Goal: Information Seeking & Learning: Check status

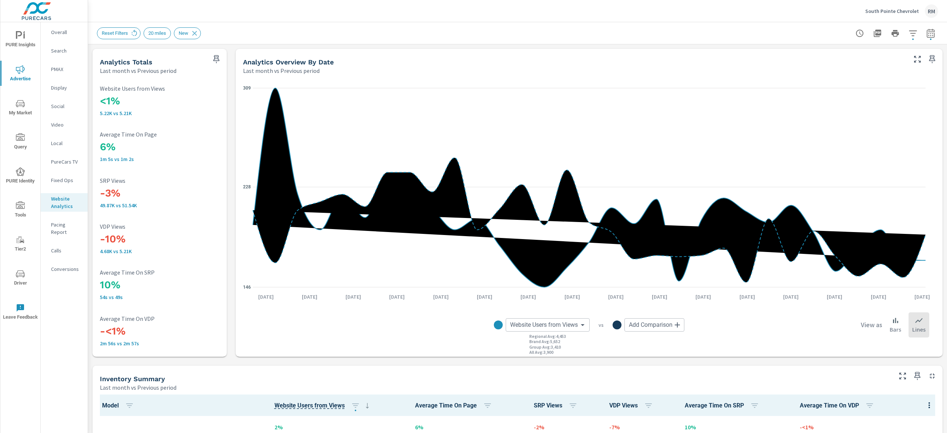
scroll to position [348, 0]
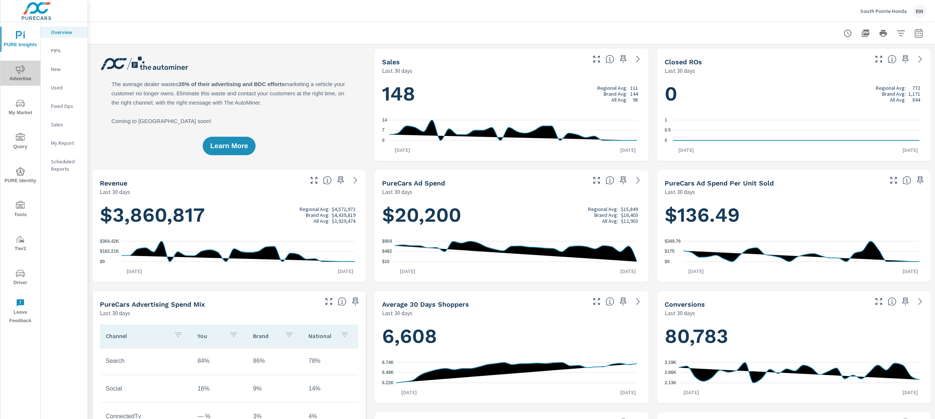
click at [33, 73] on span "Advertise" at bounding box center [20, 74] width 35 height 18
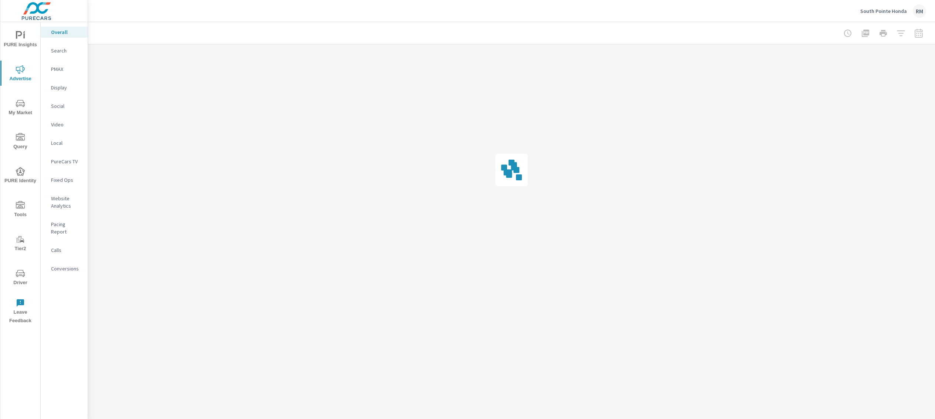
click at [68, 201] on p "Website Analytics" at bounding box center [66, 202] width 31 height 15
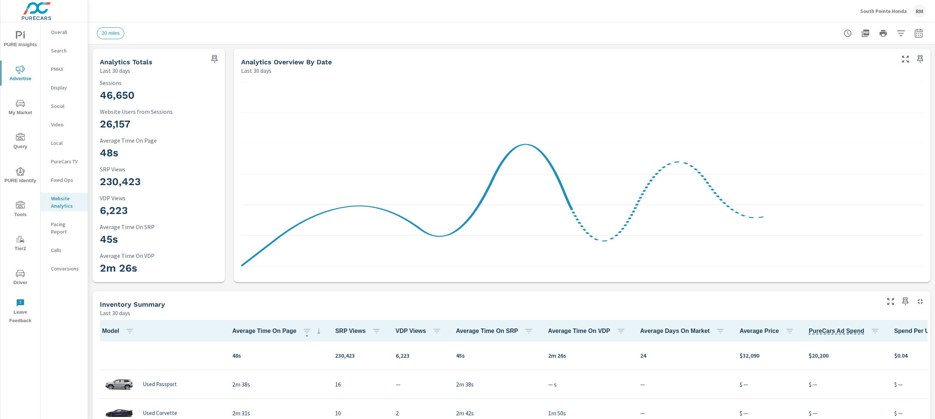
scroll to position [0, 0]
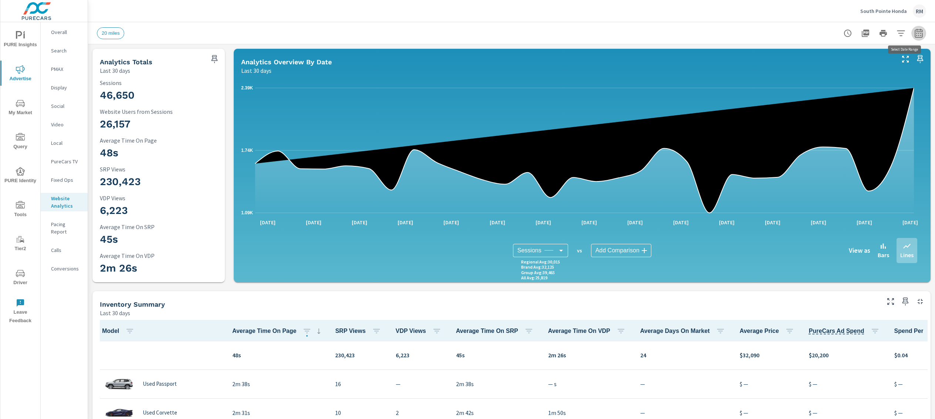
click at [914, 29] on icon "button" at bounding box center [918, 32] width 8 height 9
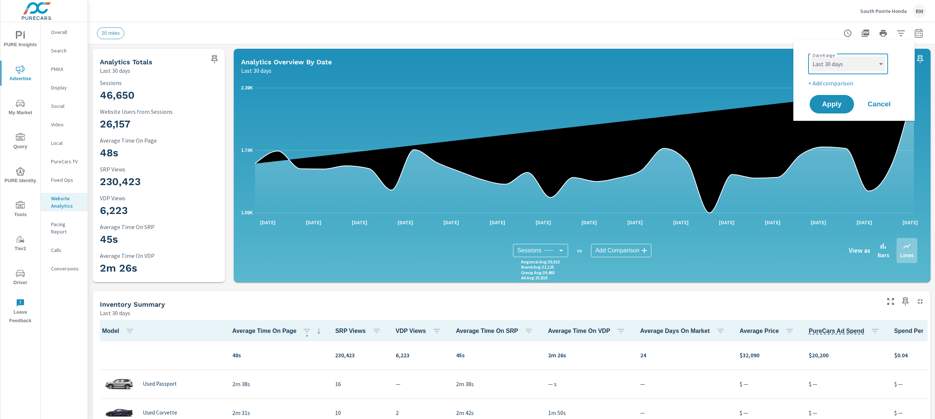
click at [853, 68] on select "Custom Yesterday Last week Last 7 days Last 14 days Last 30 days Last 45 days L…" at bounding box center [848, 64] width 74 height 15
click at [811, 57] on select "Custom Yesterday Last week Last 7 days Last 14 days Last 30 days Last 45 days L…" at bounding box center [848, 64] width 74 height 15
select select "Last month"
click at [822, 83] on p "+ Add comparison" at bounding box center [855, 83] width 95 height 9
select select "Previous period"
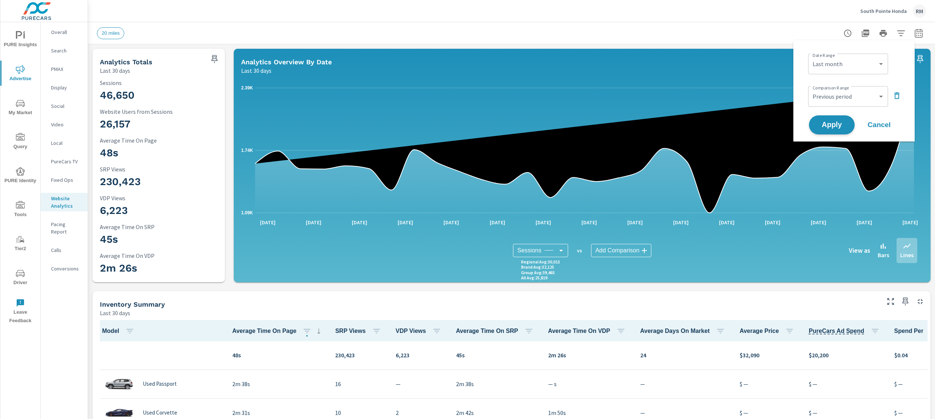
click at [837, 123] on span "Apply" at bounding box center [831, 125] width 30 height 7
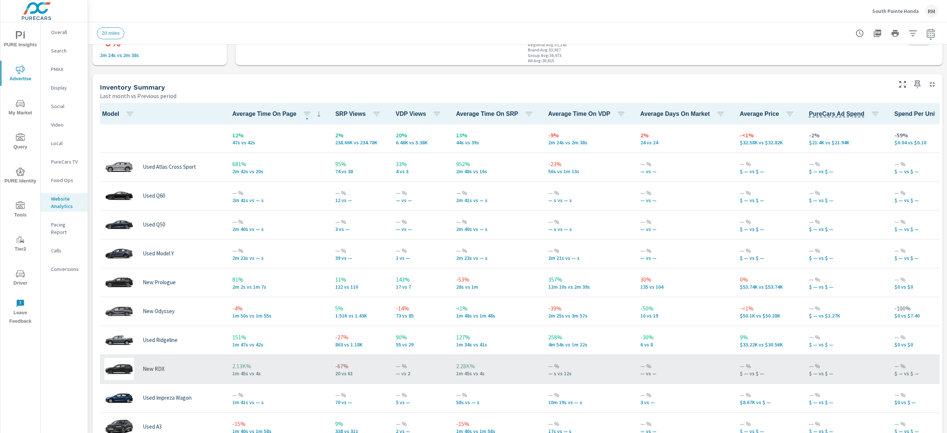
scroll to position [296, 0]
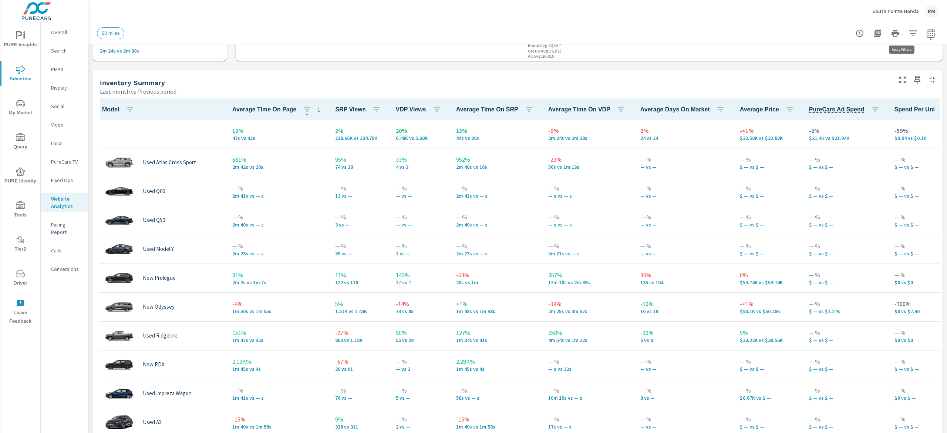
click at [908, 37] on icon "button" at bounding box center [912, 33] width 9 height 9
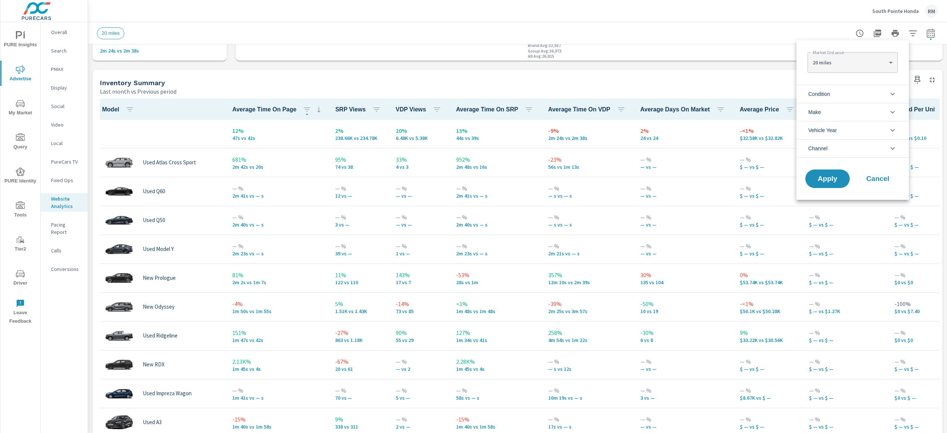
click at [862, 94] on li "Condition" at bounding box center [852, 94] width 112 height 18
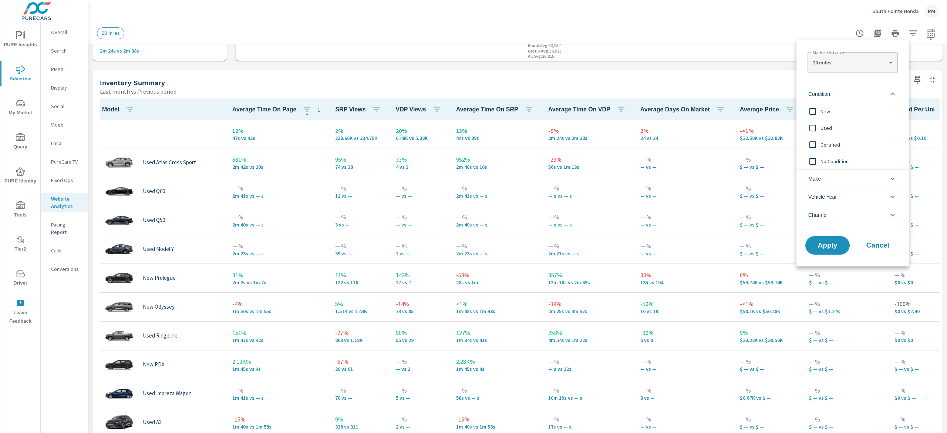
click at [827, 115] on span "New" at bounding box center [860, 111] width 81 height 9
click at [826, 242] on span "Apply" at bounding box center [827, 245] width 30 height 7
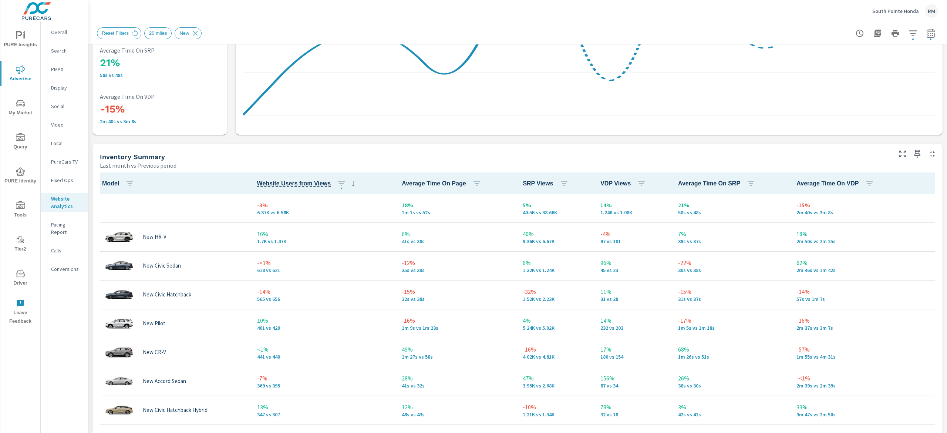
scroll to position [0, 0]
click at [338, 182] on icon "button" at bounding box center [341, 183] width 9 height 9
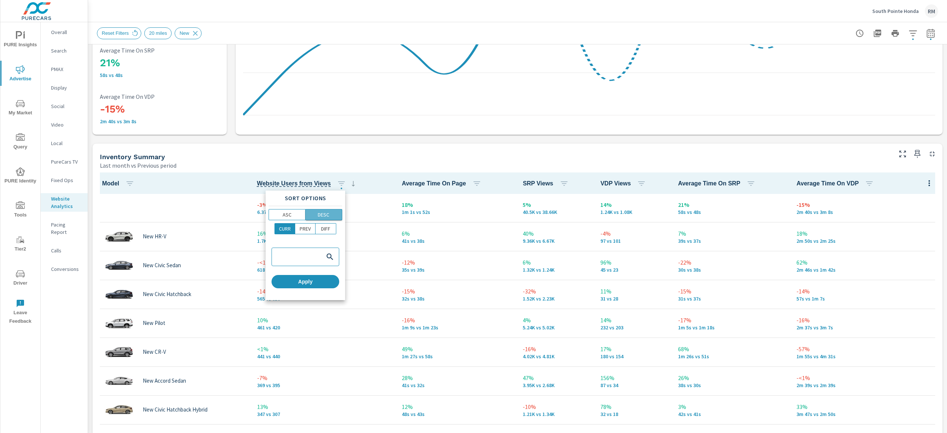
click at [326, 216] on p "DESC" at bounding box center [323, 214] width 11 height 7
click at [293, 281] on span "Apply" at bounding box center [305, 281] width 62 height 7
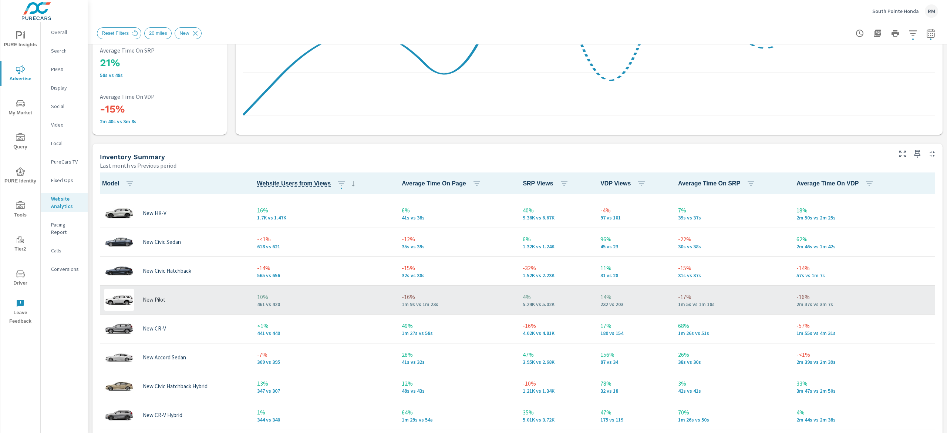
scroll to position [0, 0]
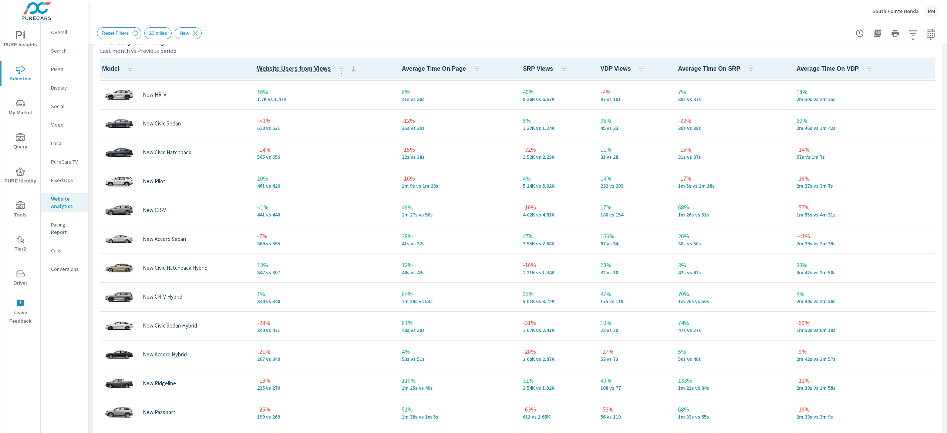
scroll to position [27, 0]
click at [779, 30] on div "Reset Filters 20 miles New" at bounding box center [465, 33] width 737 height 12
click at [20, 107] on icon "nav menu" at bounding box center [20, 103] width 9 height 9
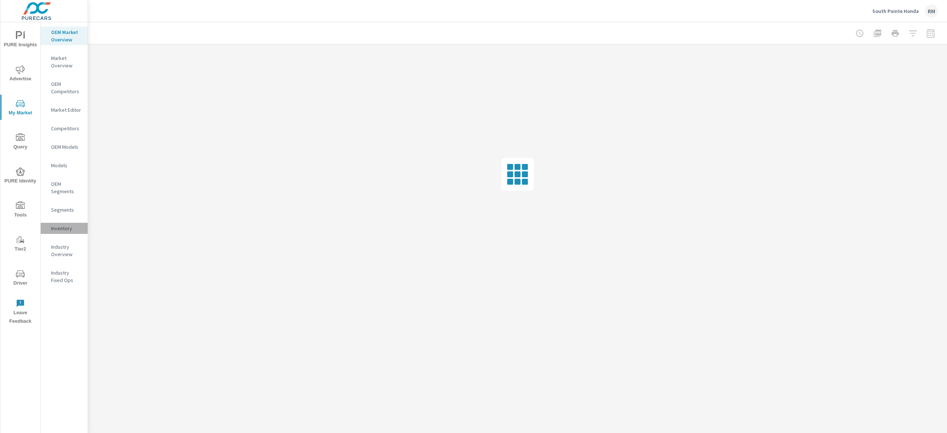
click at [60, 229] on p "Inventory" at bounding box center [66, 227] width 31 height 7
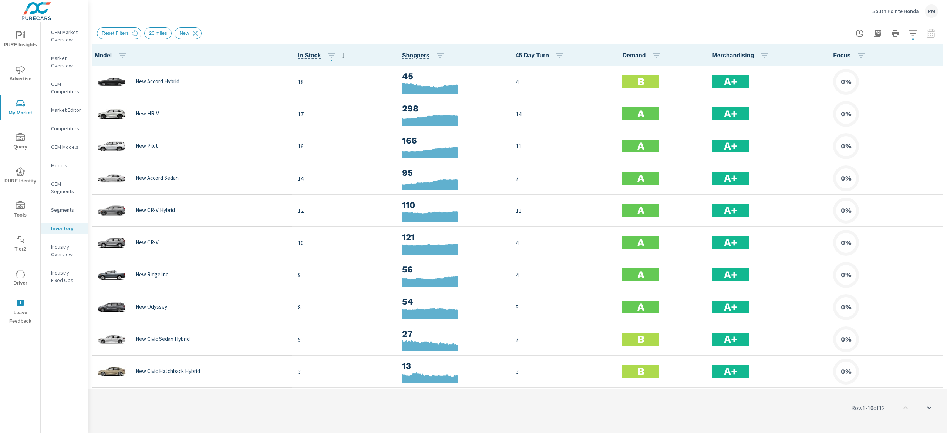
scroll to position [0, 0]
click at [437, 53] on icon "button" at bounding box center [440, 55] width 9 height 9
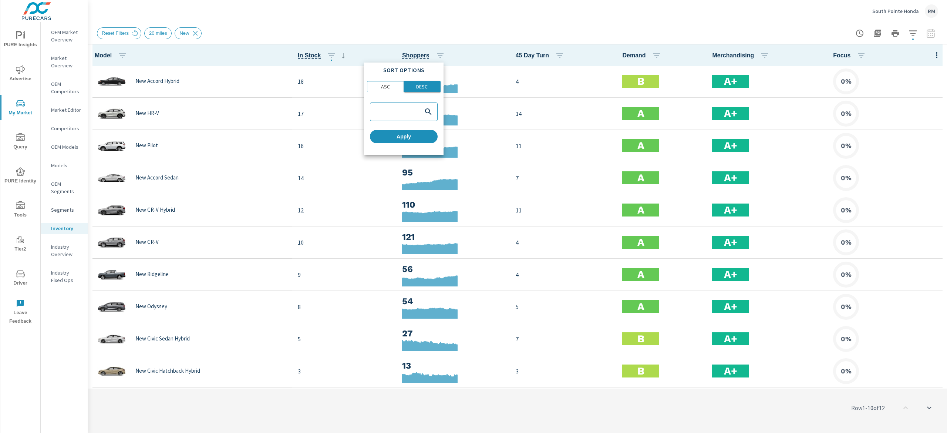
click at [435, 87] on span "DESC" at bounding box center [422, 86] width 32 height 7
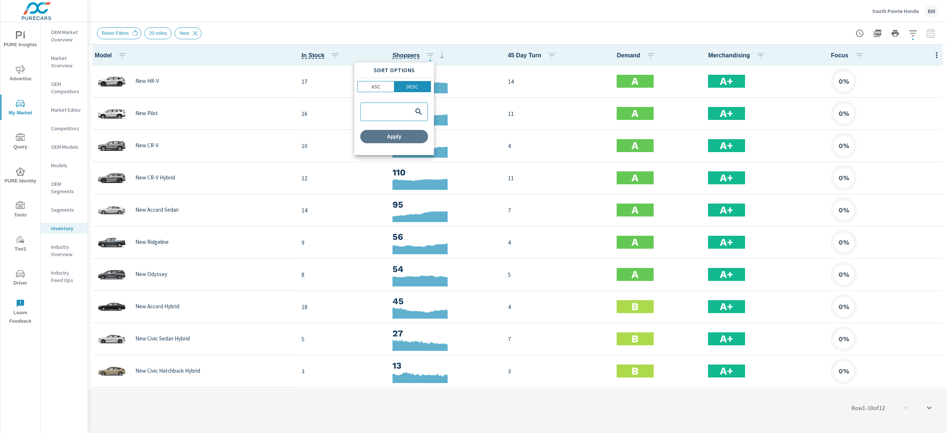
click at [405, 136] on span "Apply" at bounding box center [394, 136] width 62 height 7
click at [21, 78] on span "Advertise" at bounding box center [20, 74] width 35 height 18
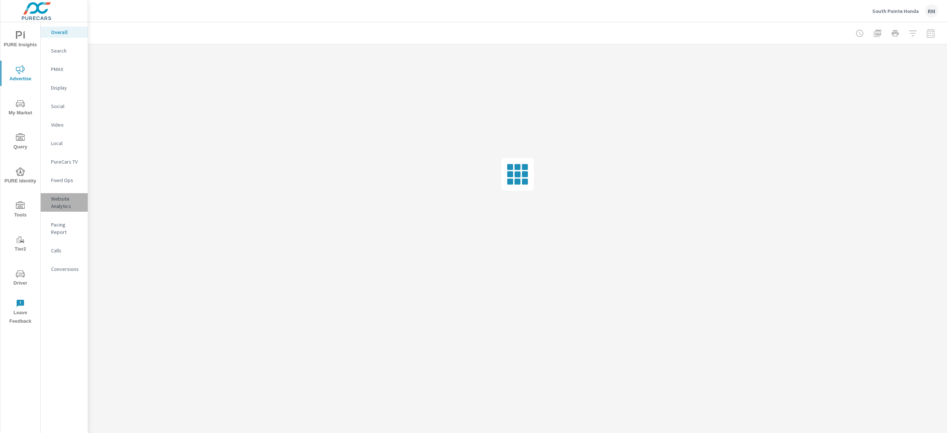
click at [58, 200] on p "Website Analytics" at bounding box center [66, 202] width 31 height 15
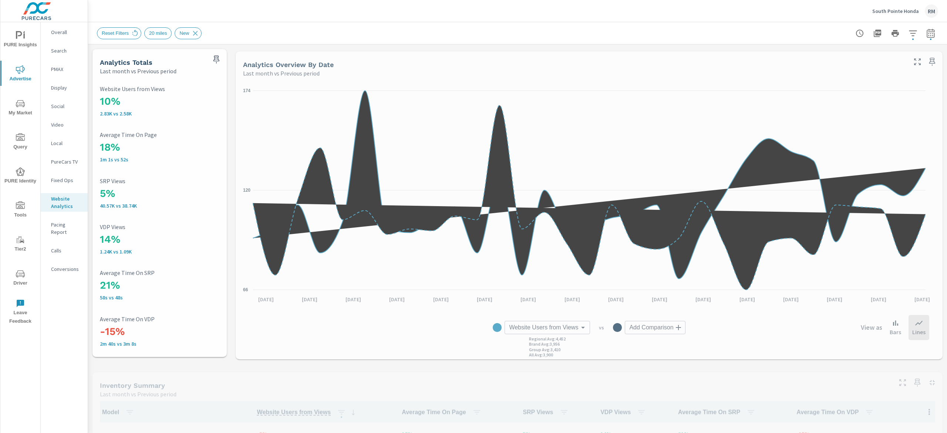
scroll to position [29, 0]
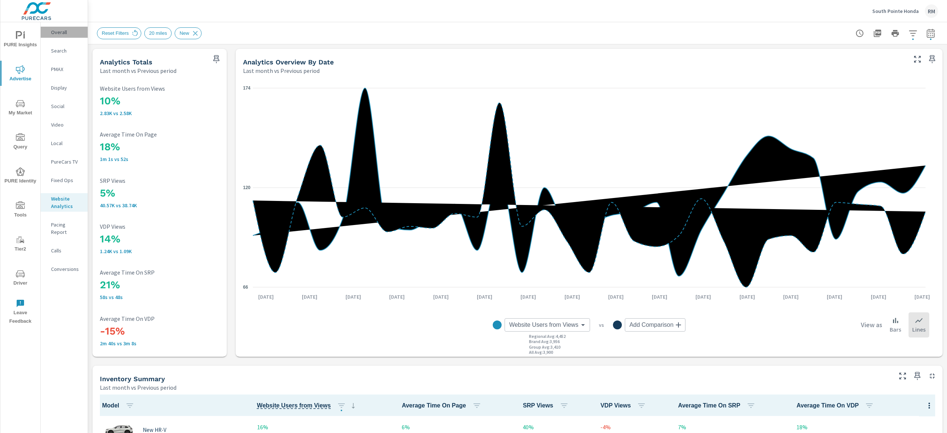
click at [64, 34] on p "Overall" at bounding box center [66, 31] width 31 height 7
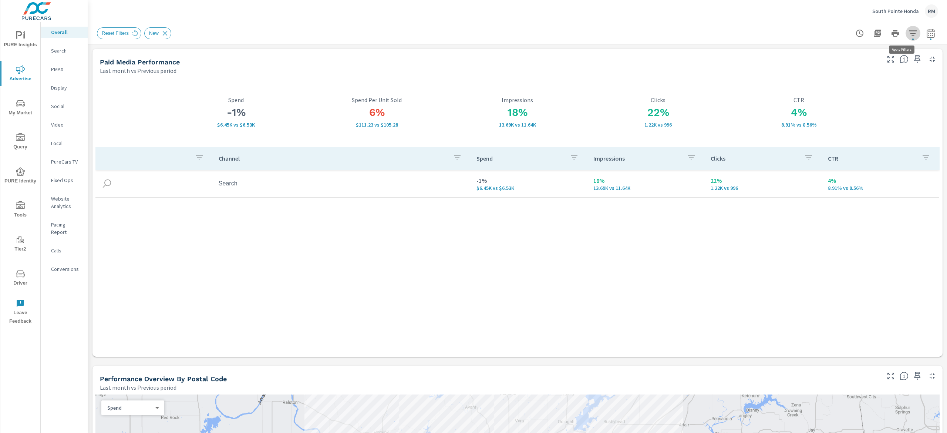
click at [905, 31] on button "button" at bounding box center [912, 33] width 15 height 15
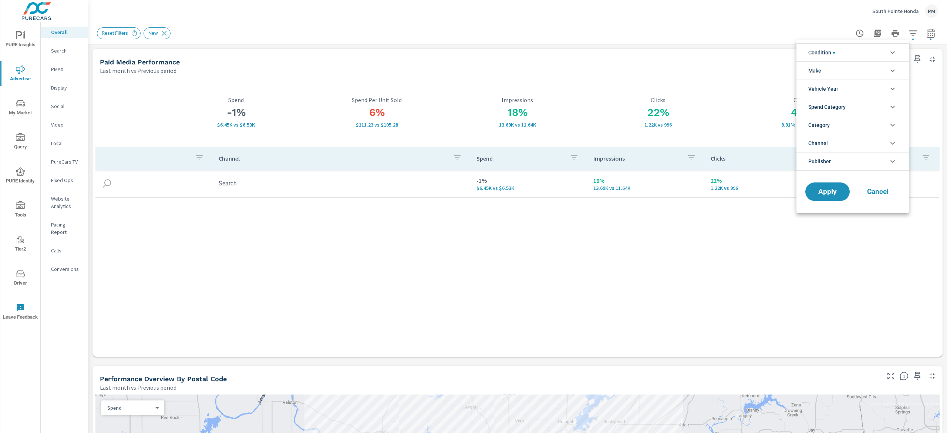
click at [857, 51] on li "Condition" at bounding box center [852, 52] width 112 height 18
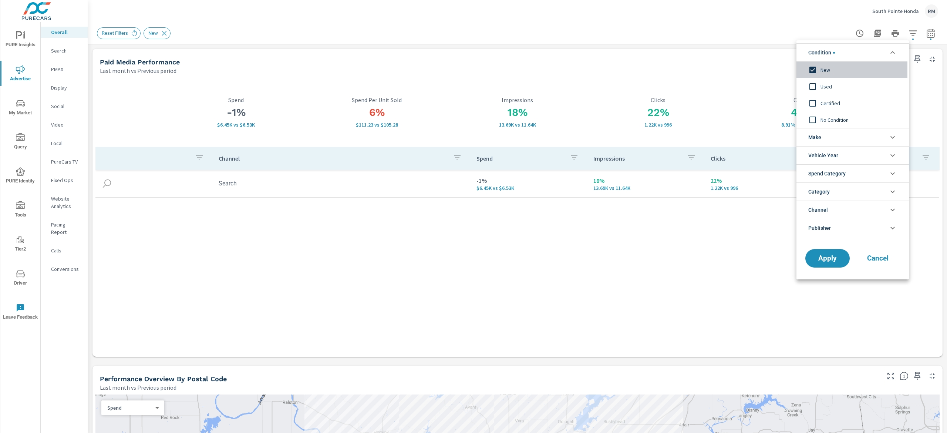
click at [821, 70] on span "New" at bounding box center [860, 69] width 81 height 9
click at [834, 258] on span "Apply" at bounding box center [827, 258] width 30 height 7
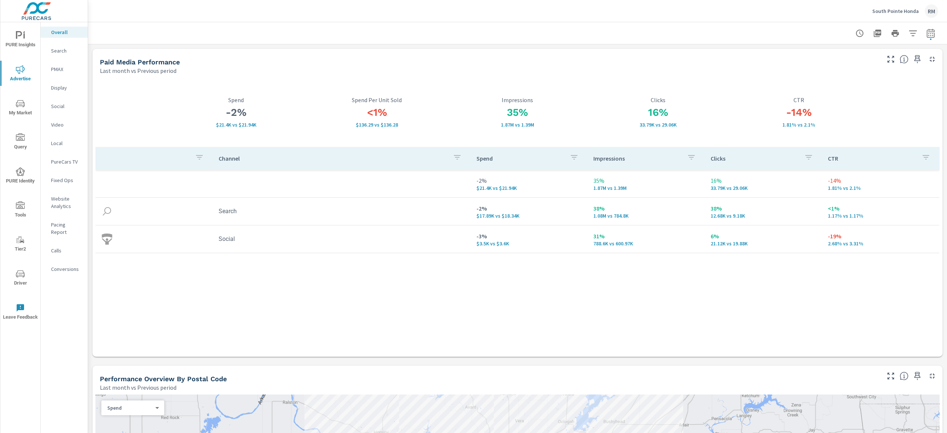
click at [870, 106] on div "-2% $21.4K vs $21.94K Spend <1% $136.29 vs $136.28 Spend Per Unit Sold 35% 1.87…" at bounding box center [517, 216] width 844 height 276
click at [27, 109] on span "My Market" at bounding box center [20, 108] width 35 height 18
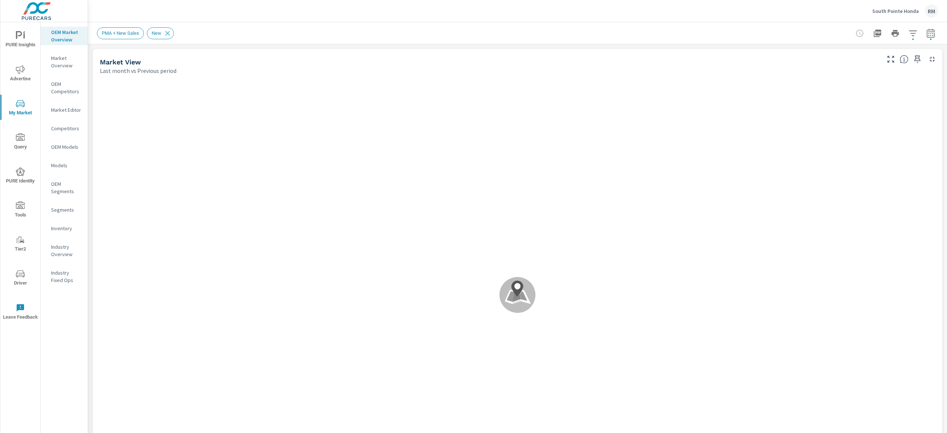
scroll to position [0, 0]
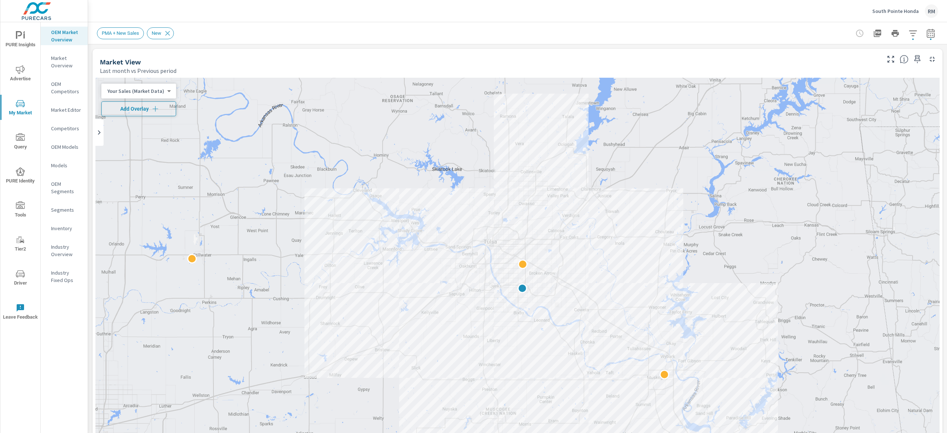
click at [125, 112] on span "Add Overlay" at bounding box center [139, 108] width 68 height 7
click at [928, 33] on icon "button" at bounding box center [930, 34] width 5 height 3
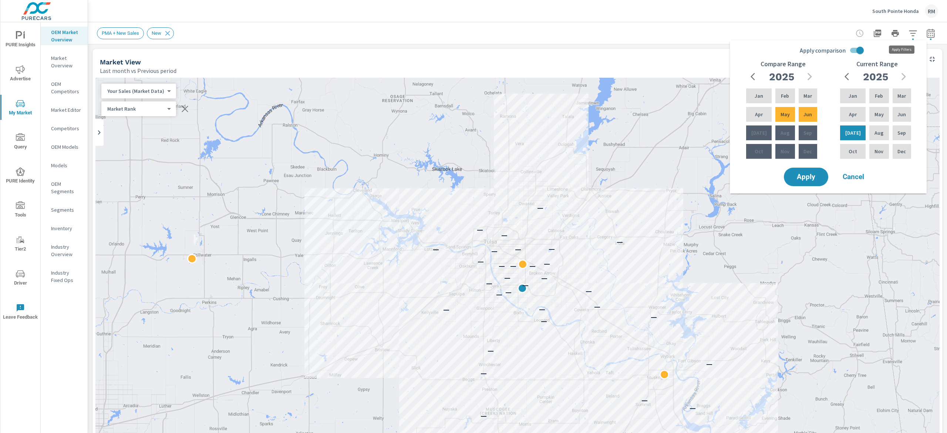
click at [908, 34] on icon "button" at bounding box center [912, 33] width 9 height 9
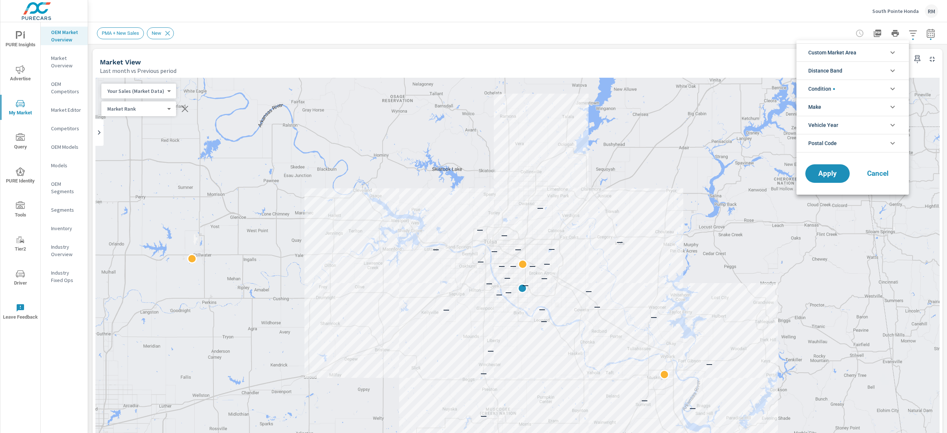
drag, startPoint x: 877, startPoint y: 81, endPoint x: 859, endPoint y: 90, distance: 20.3
click at [876, 81] on li "Condition" at bounding box center [852, 88] width 112 height 18
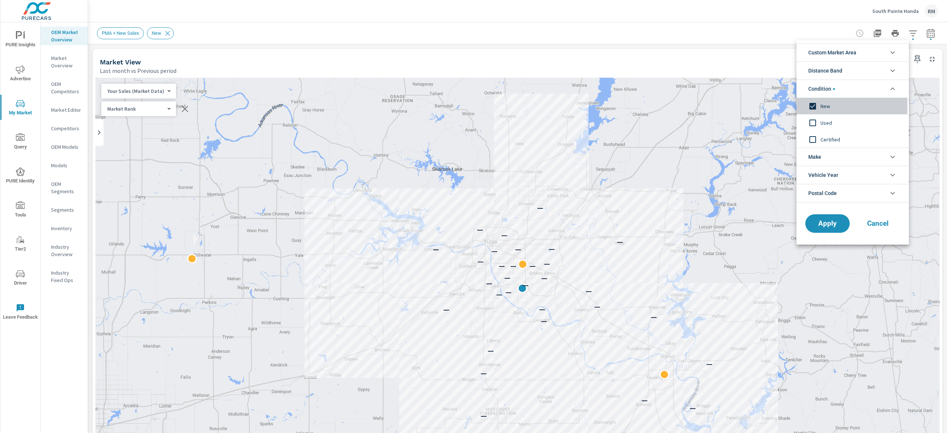
click at [820, 111] on input "filter options" at bounding box center [813, 106] width 16 height 16
click at [838, 224] on span "Apply" at bounding box center [827, 223] width 30 height 7
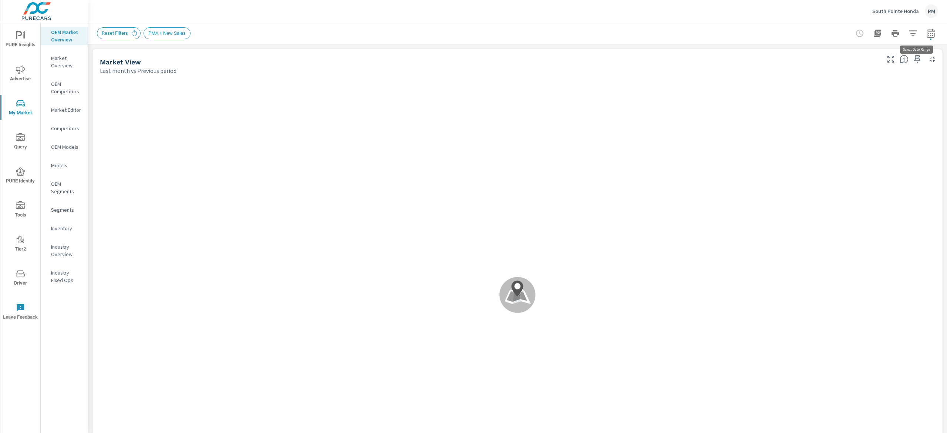
scroll to position [0, 0]
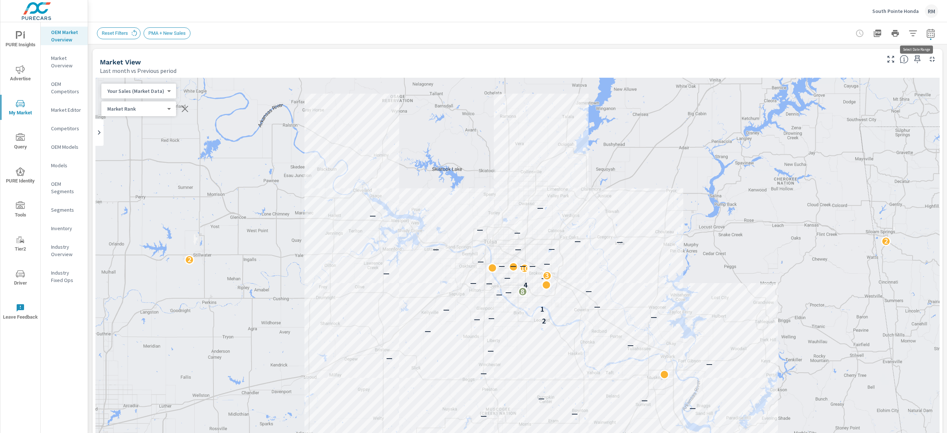
click at [926, 30] on icon "button" at bounding box center [930, 32] width 8 height 9
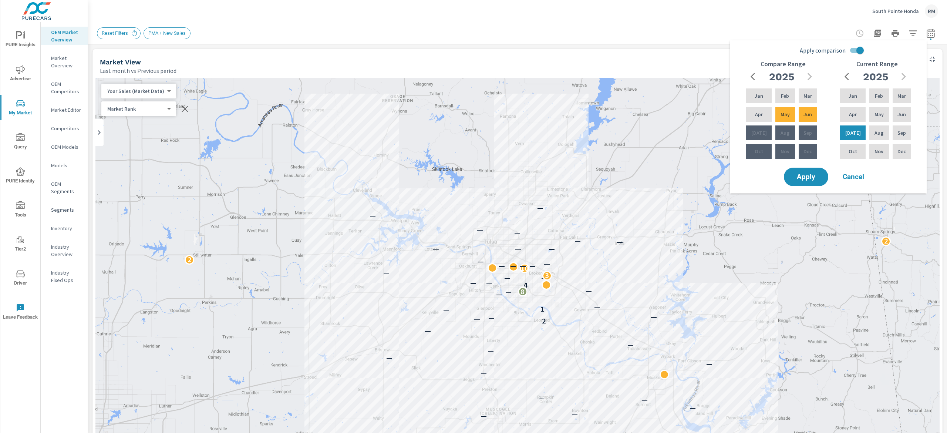
click at [860, 49] on input "Apply comparison" at bounding box center [860, 50] width 42 height 14
checkbox input "false"
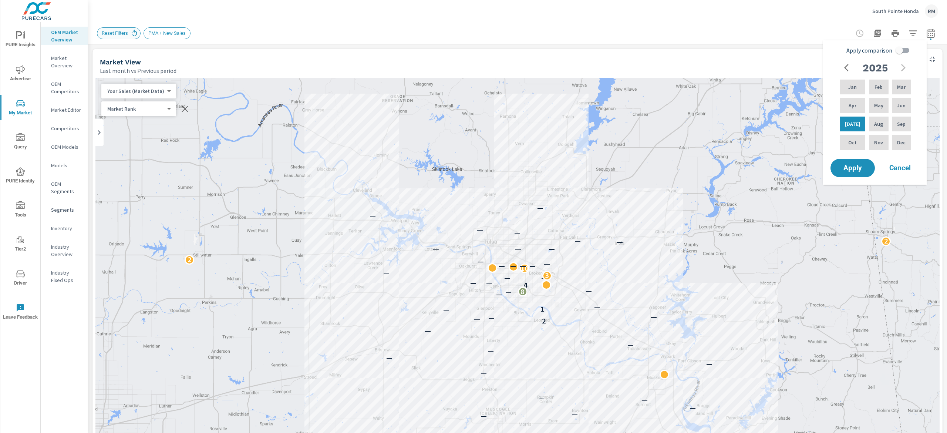
click at [132, 31] on icon at bounding box center [134, 33] width 8 height 8
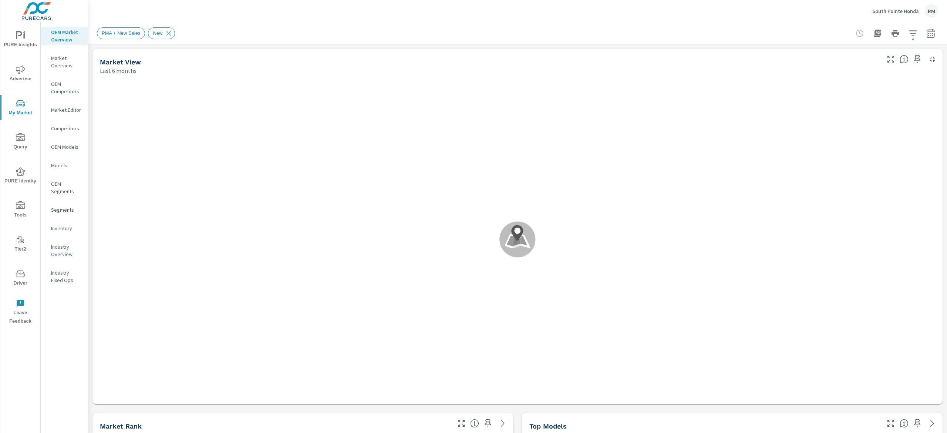
scroll to position [0, 0]
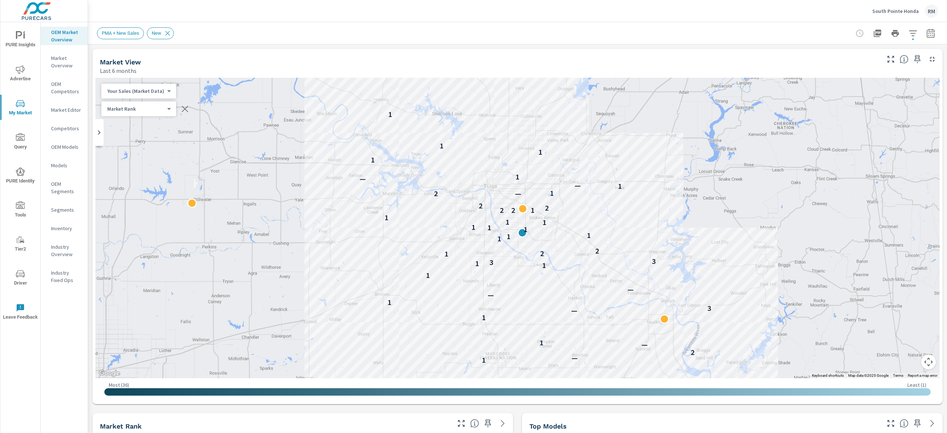
drag, startPoint x: 819, startPoint y: 25, endPoint x: 813, endPoint y: 29, distance: 7.2
click at [817, 27] on div "PMA + New Sales New" at bounding box center [517, 33] width 841 height 22
click at [19, 80] on span "Advertise" at bounding box center [20, 74] width 35 height 18
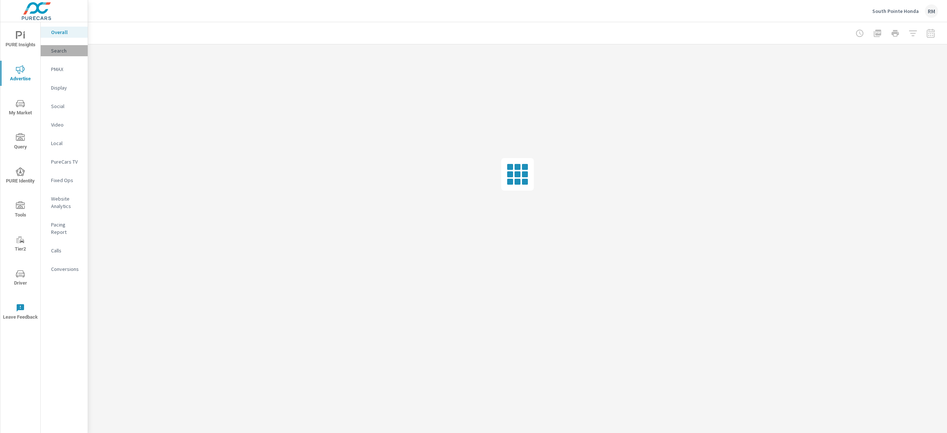
click at [61, 45] on div "Search" at bounding box center [64, 50] width 47 height 11
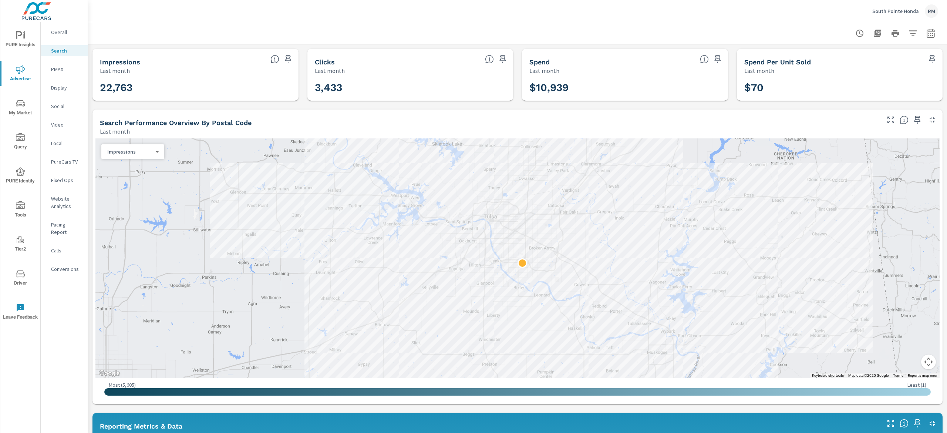
click at [926, 32] on icon "button" at bounding box center [930, 32] width 8 height 9
select select "Last month"
click at [865, 84] on p "+ Add comparison" at bounding box center [867, 83] width 95 height 9
select select "Previous period"
click at [847, 122] on span "Apply" at bounding box center [843, 125] width 30 height 7
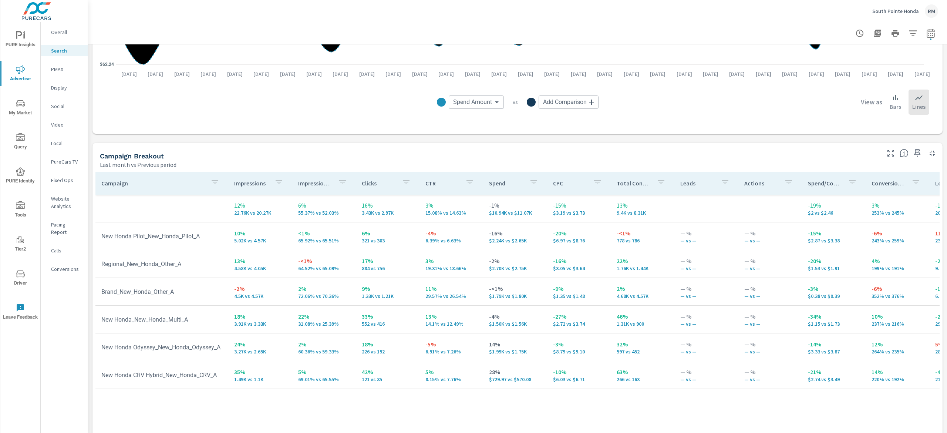
scroll to position [640, 0]
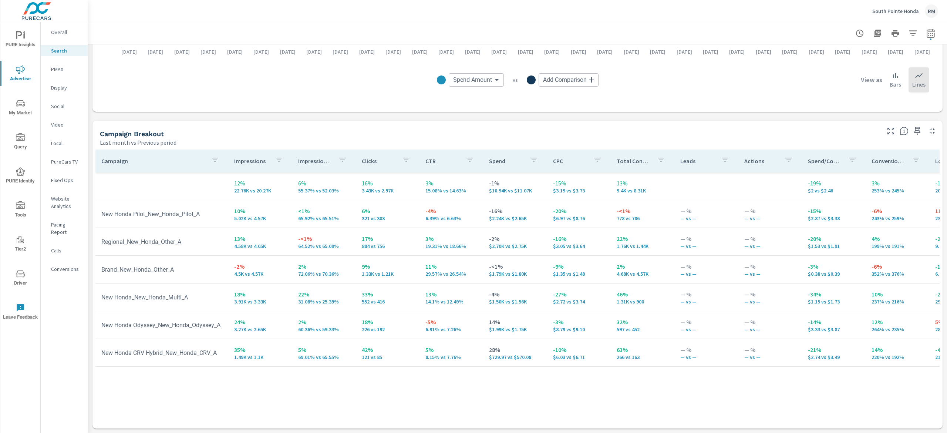
drag, startPoint x: 815, startPoint y: 131, endPoint x: 807, endPoint y: 121, distance: 13.1
click at [816, 130] on div "Campaign Breakout" at bounding box center [489, 133] width 779 height 9
